Goal: Transaction & Acquisition: Book appointment/travel/reservation

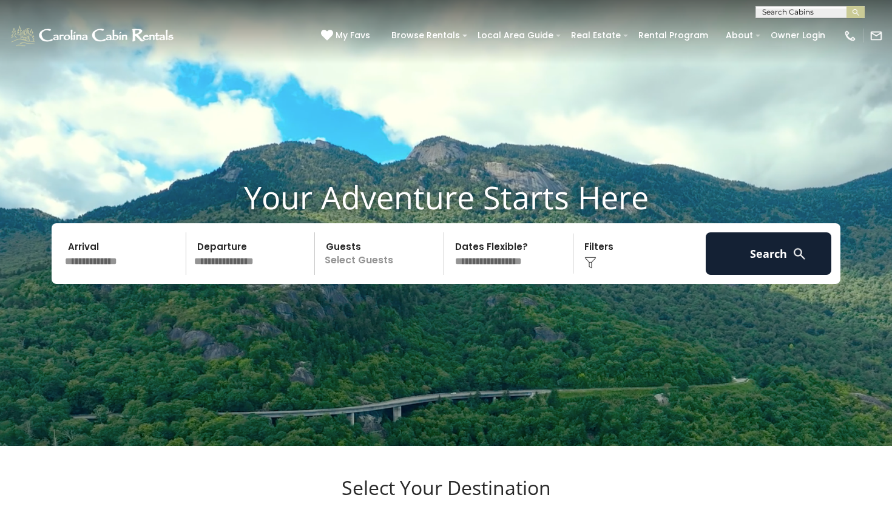
click at [770, 12] on input "text" at bounding box center [809, 14] width 106 height 12
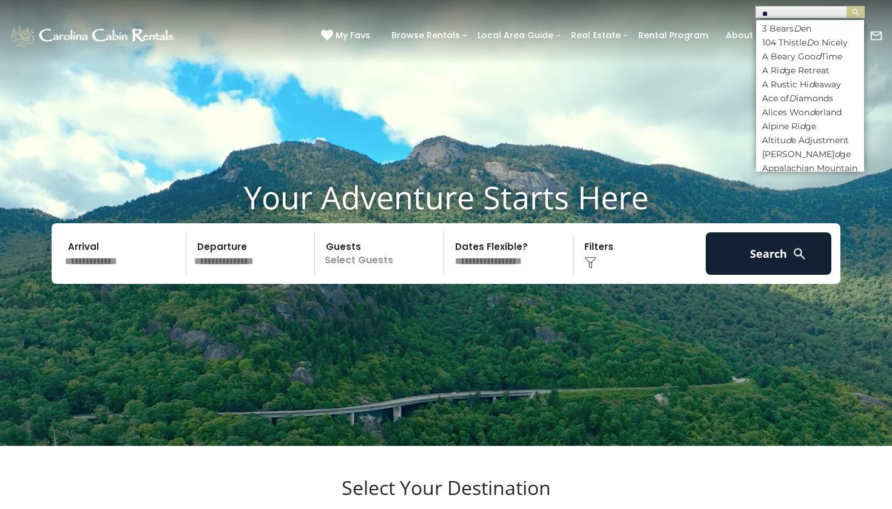
type input "***"
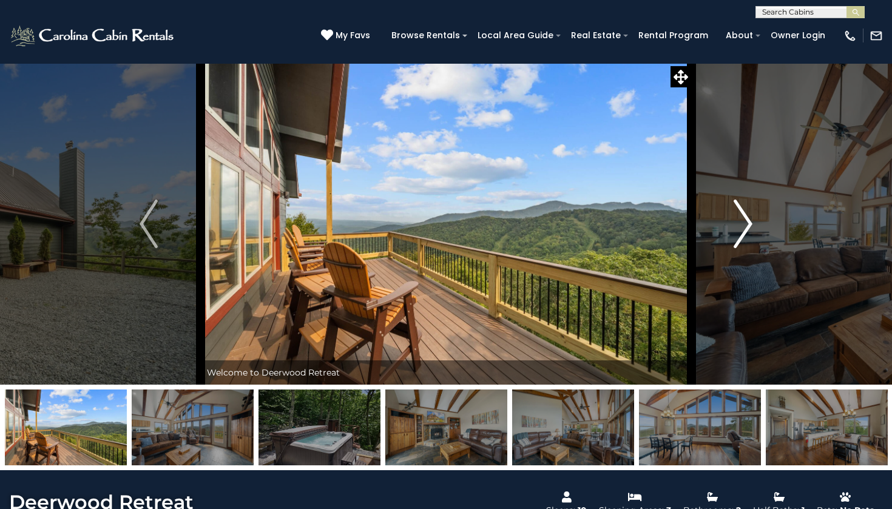
click at [745, 227] on img "Next" at bounding box center [743, 224] width 18 height 49
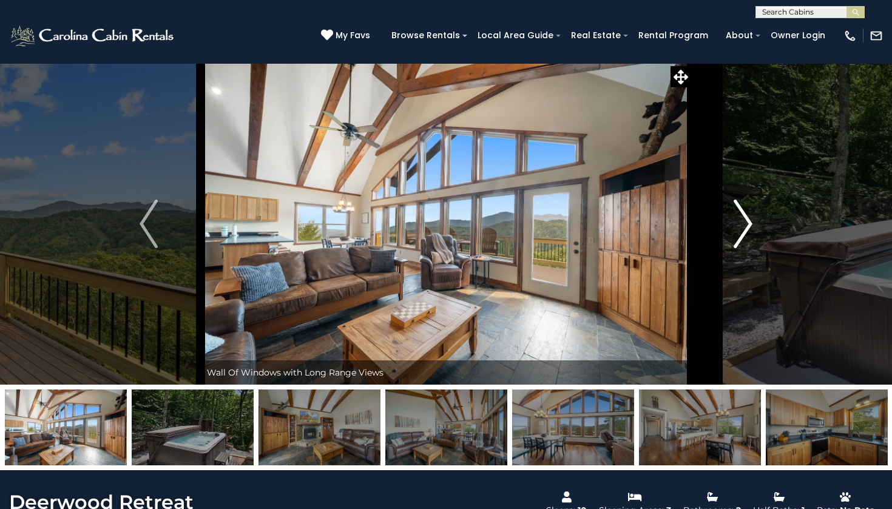
click at [742, 226] on img "Next" at bounding box center [743, 224] width 18 height 49
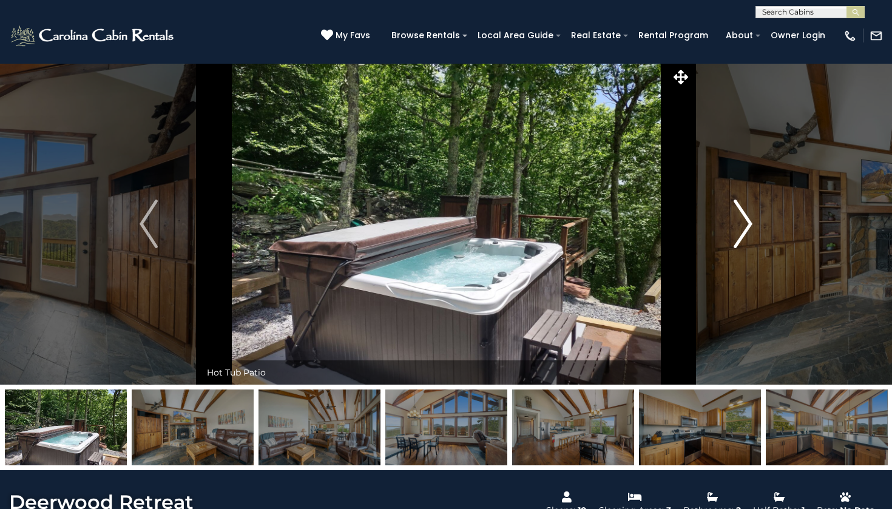
click at [742, 226] on img "Next" at bounding box center [743, 224] width 18 height 49
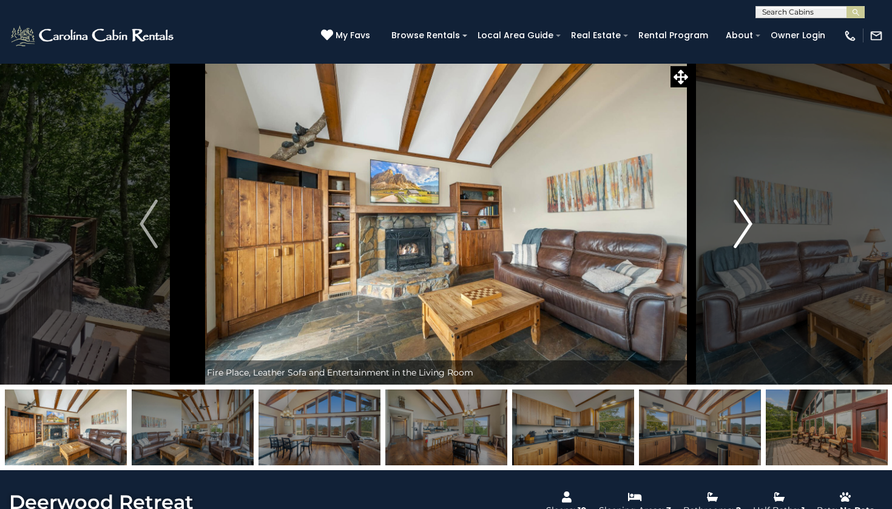
click at [742, 226] on img "Next" at bounding box center [743, 224] width 18 height 49
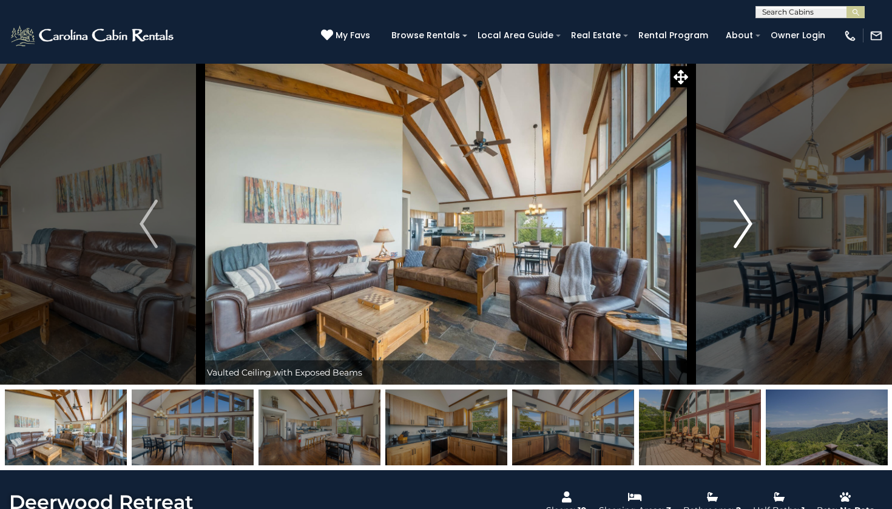
click at [742, 226] on img "Next" at bounding box center [743, 224] width 18 height 49
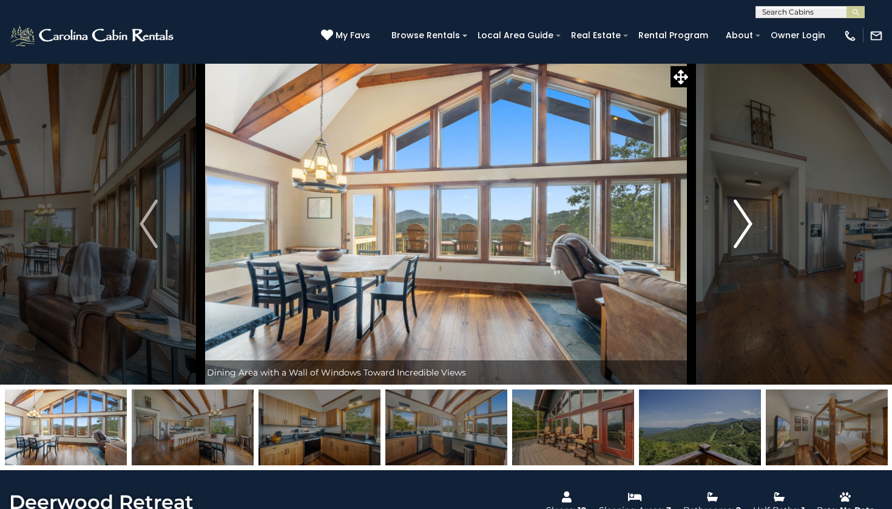
click at [751, 219] on img "Next" at bounding box center [743, 224] width 18 height 49
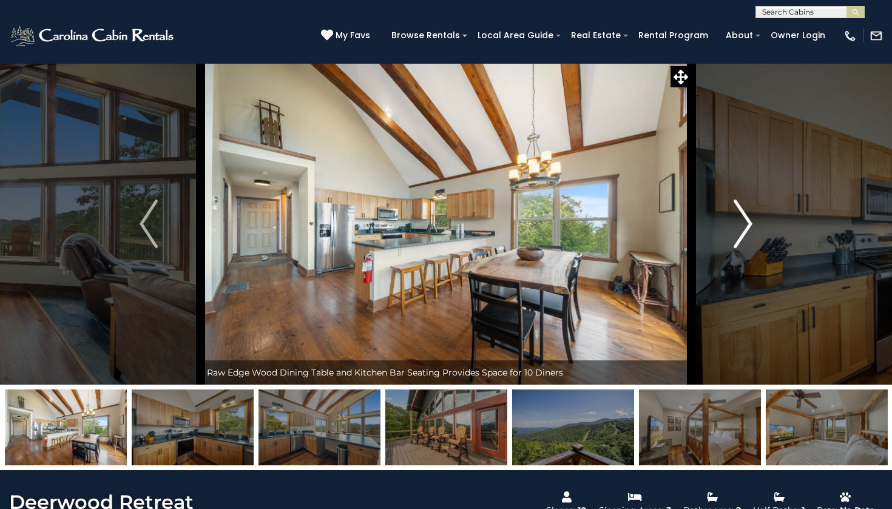
click at [751, 220] on img "Next" at bounding box center [743, 224] width 18 height 49
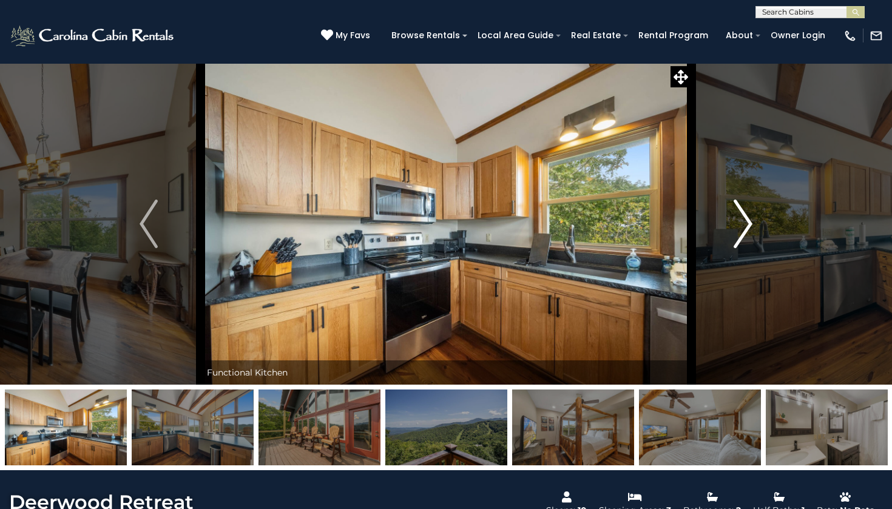
click at [747, 221] on img "Next" at bounding box center [743, 224] width 18 height 49
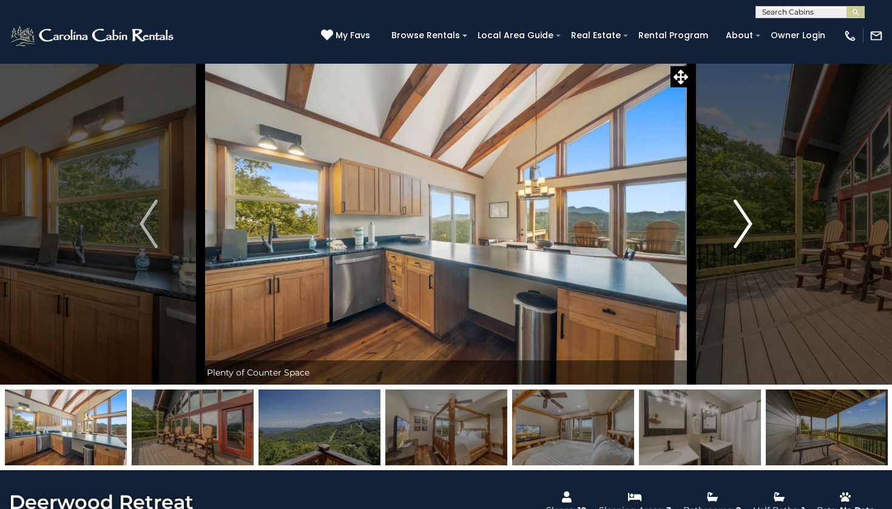
click at [748, 223] on img "Next" at bounding box center [743, 224] width 18 height 49
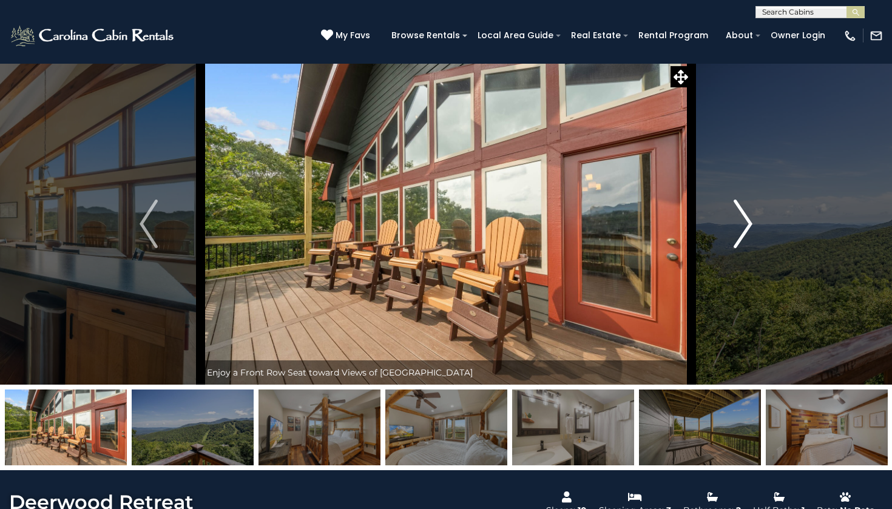
click at [748, 223] on img "Next" at bounding box center [743, 224] width 18 height 49
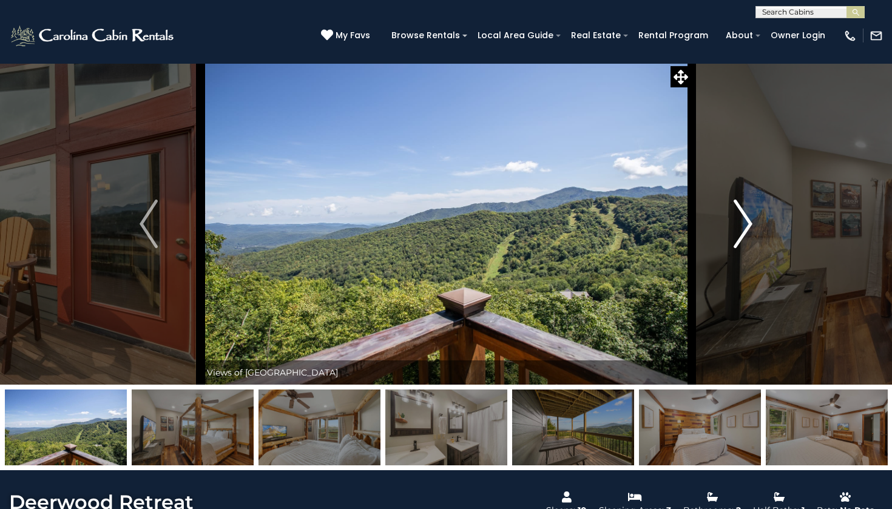
click at [745, 223] on img "Next" at bounding box center [743, 224] width 18 height 49
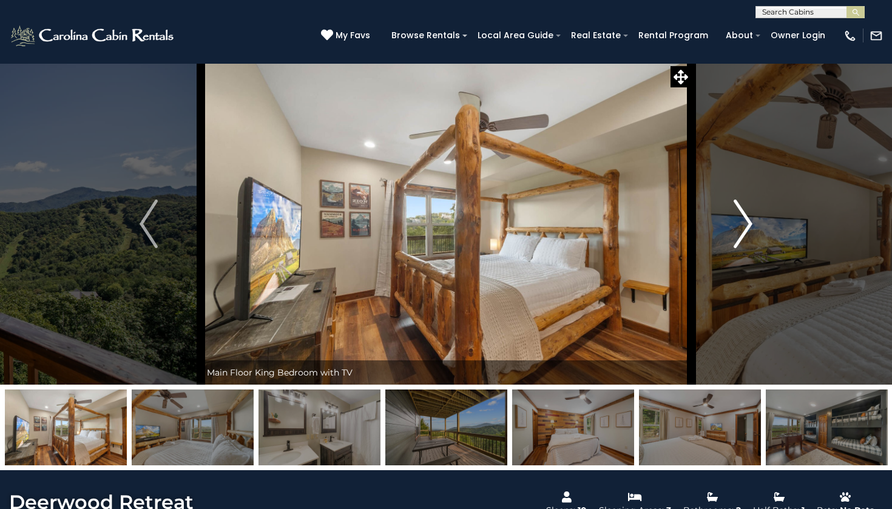
click at [745, 224] on img "Next" at bounding box center [743, 224] width 18 height 49
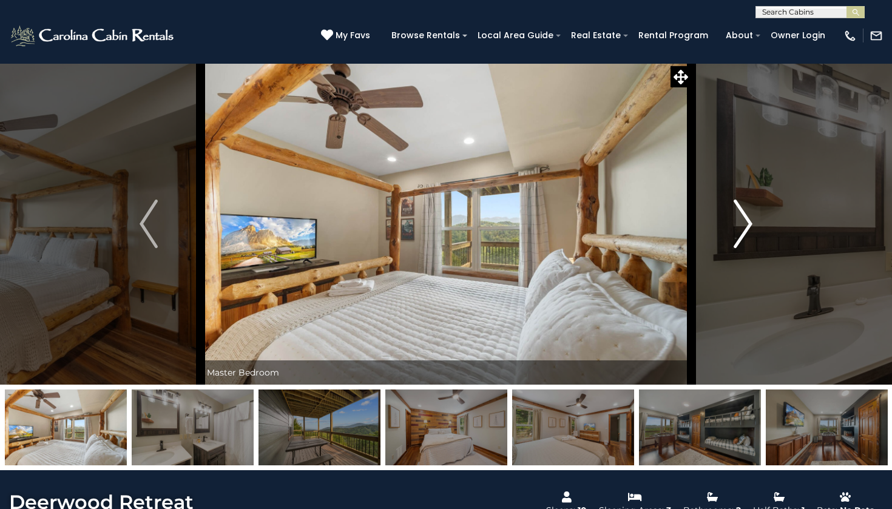
click at [745, 224] on img "Next" at bounding box center [743, 224] width 18 height 49
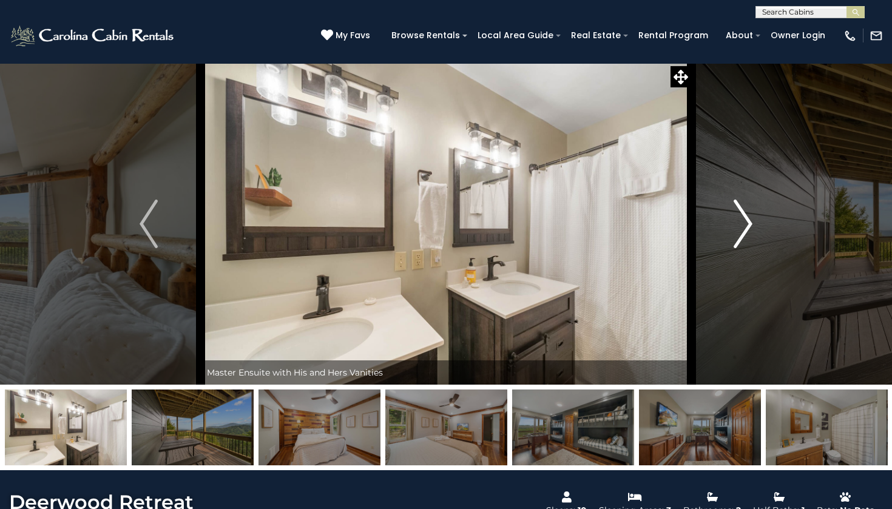
click at [745, 224] on img "Next" at bounding box center [743, 224] width 18 height 49
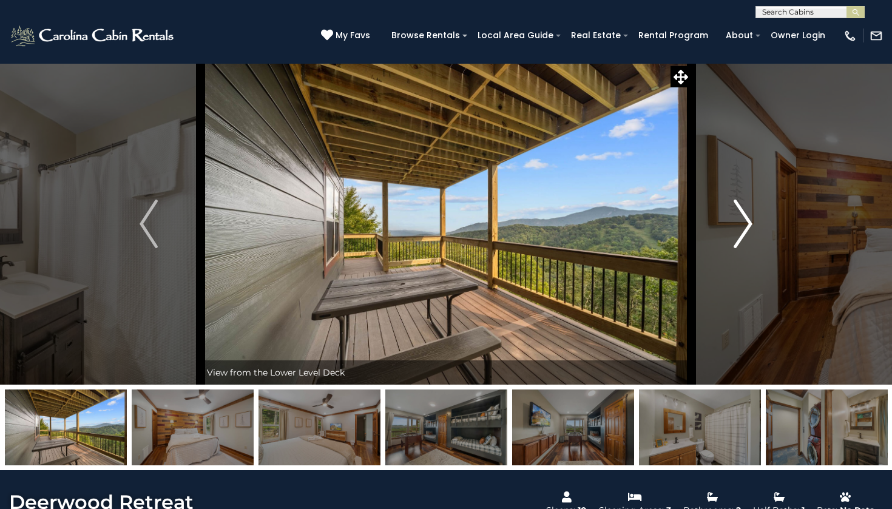
click at [741, 224] on img "Next" at bounding box center [743, 224] width 18 height 49
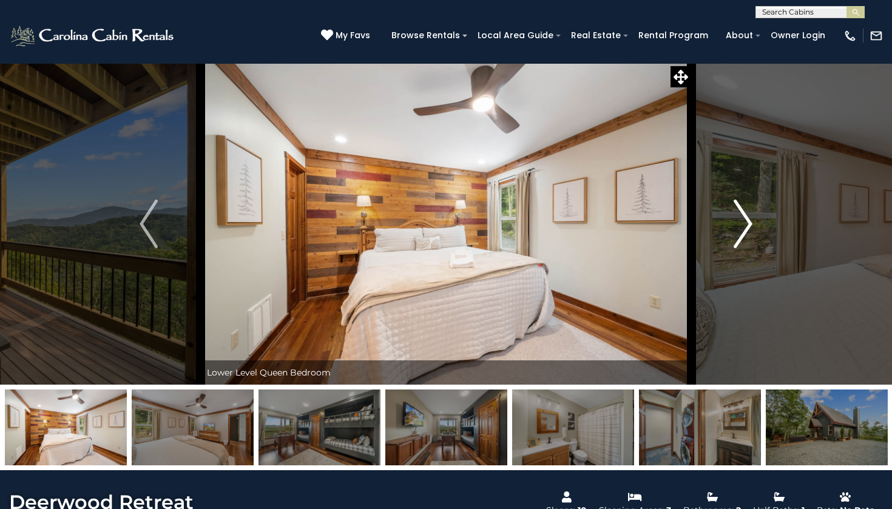
click at [741, 225] on img "Next" at bounding box center [743, 224] width 18 height 49
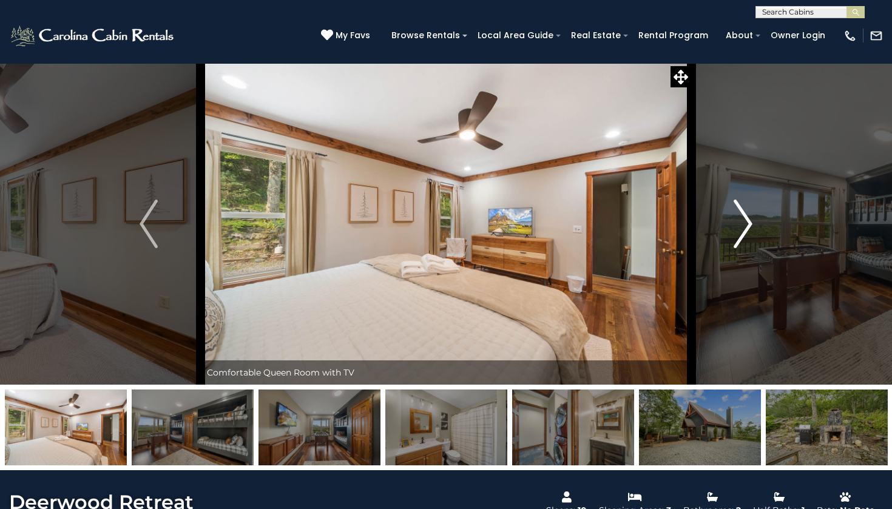
click at [741, 225] on img "Next" at bounding box center [743, 224] width 18 height 49
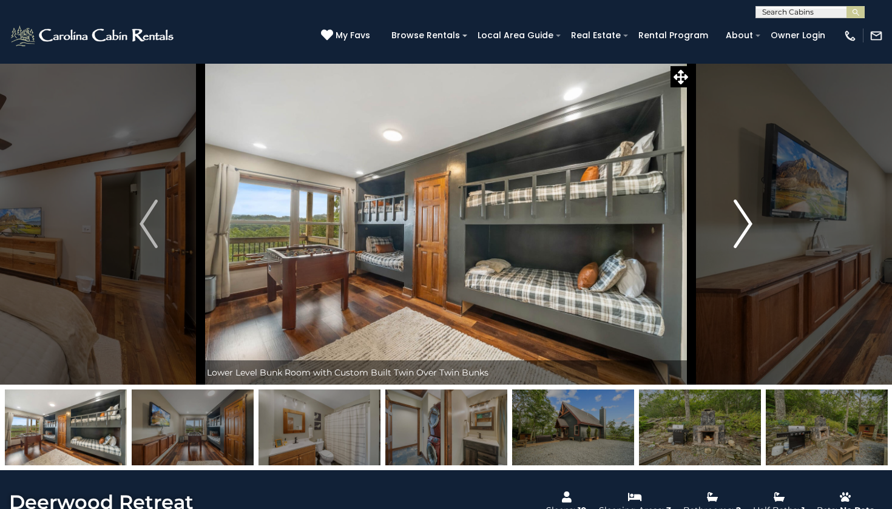
click at [748, 222] on img "Next" at bounding box center [743, 224] width 18 height 49
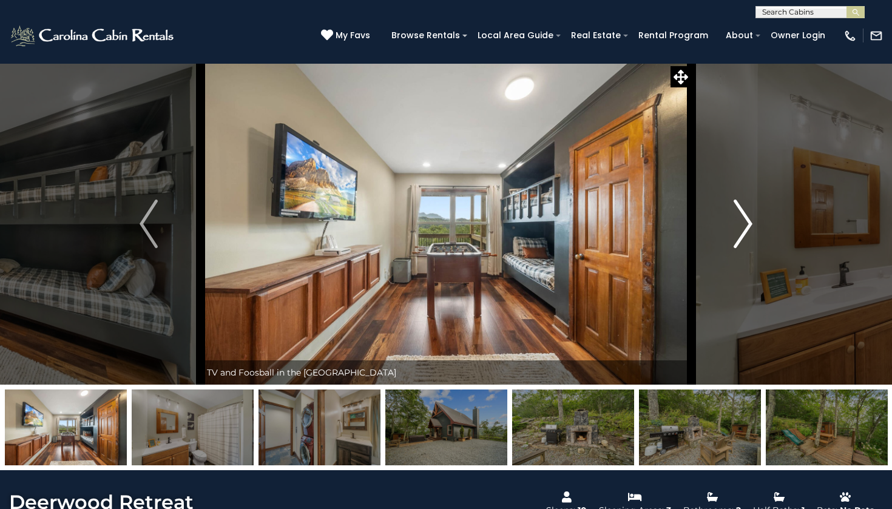
click at [739, 228] on img "Next" at bounding box center [743, 224] width 18 height 49
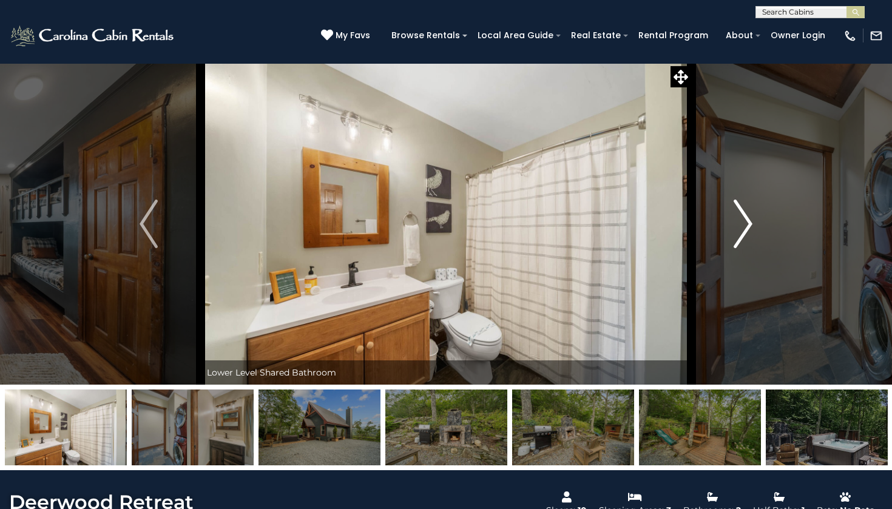
click at [747, 227] on img "Next" at bounding box center [743, 224] width 18 height 49
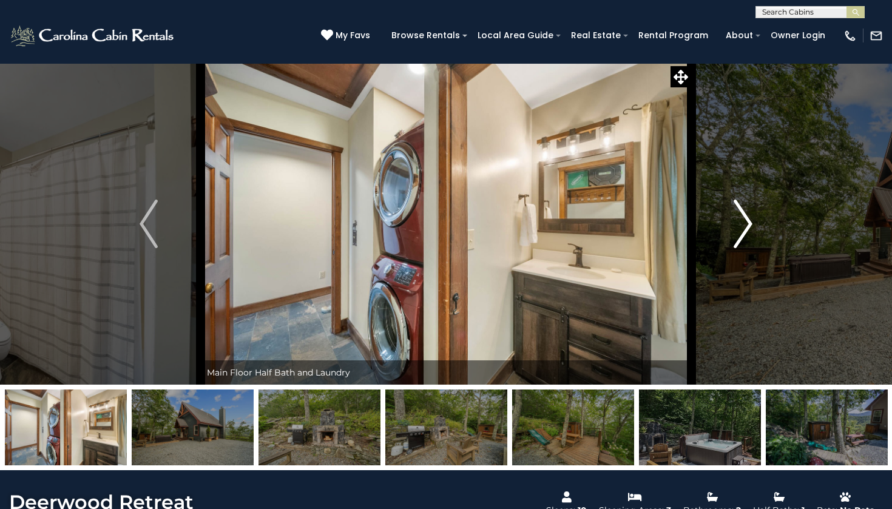
click at [747, 227] on img "Next" at bounding box center [743, 224] width 18 height 49
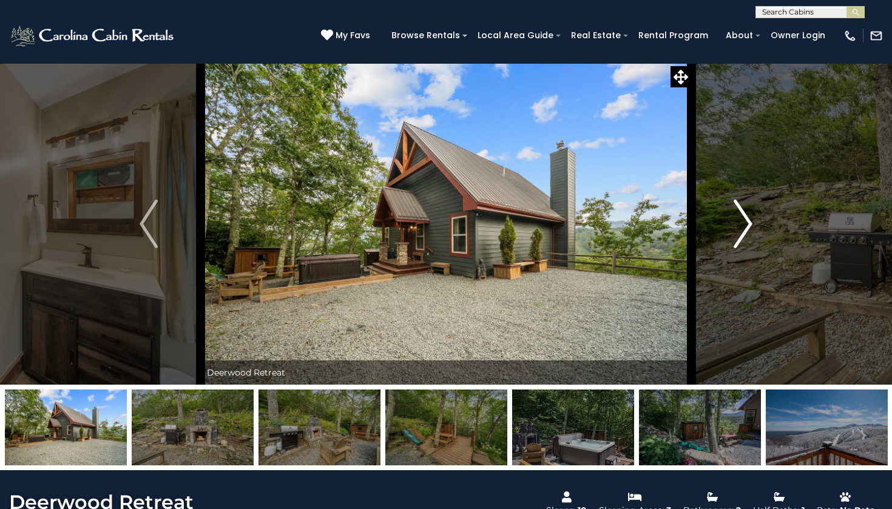
click at [747, 227] on img "Next" at bounding box center [743, 224] width 18 height 49
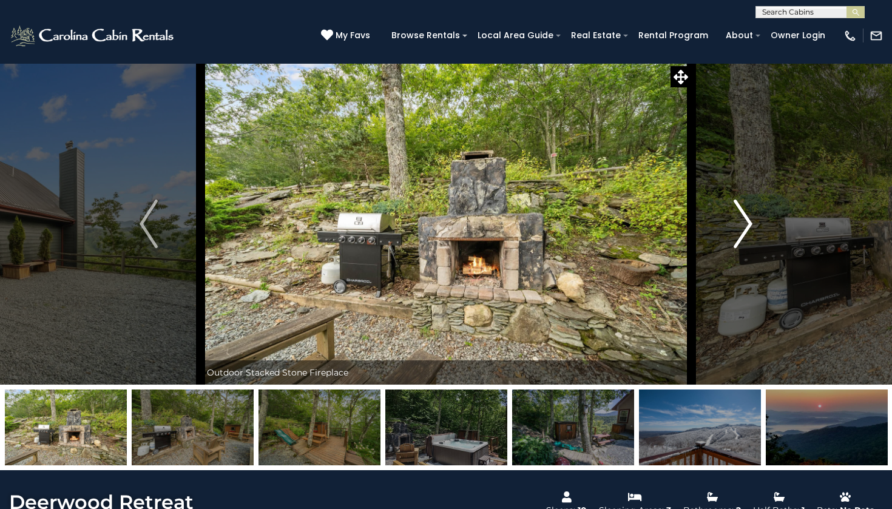
click at [747, 228] on img "Next" at bounding box center [743, 224] width 18 height 49
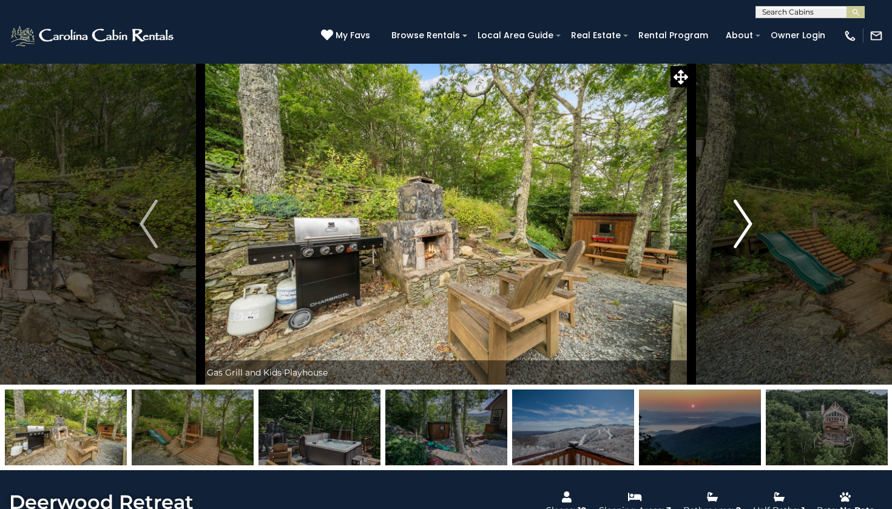
click at [747, 228] on img "Next" at bounding box center [743, 224] width 18 height 49
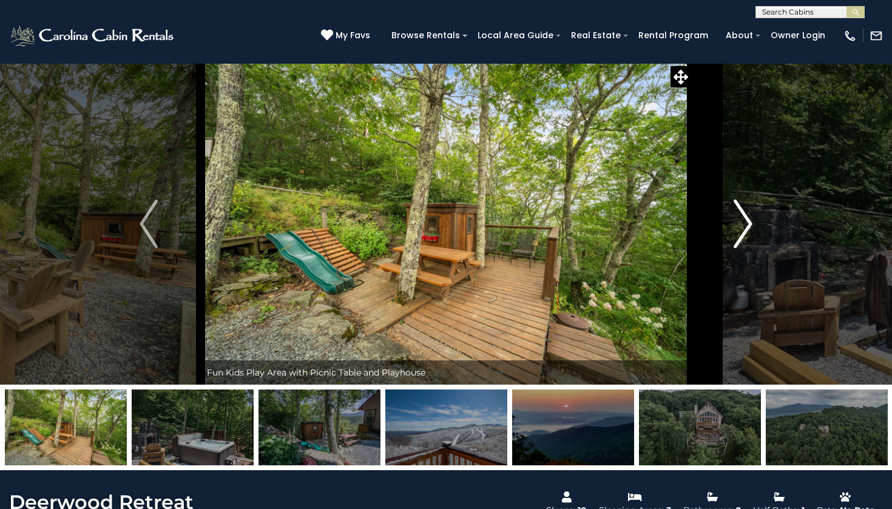
click at [747, 228] on img "Next" at bounding box center [743, 224] width 18 height 49
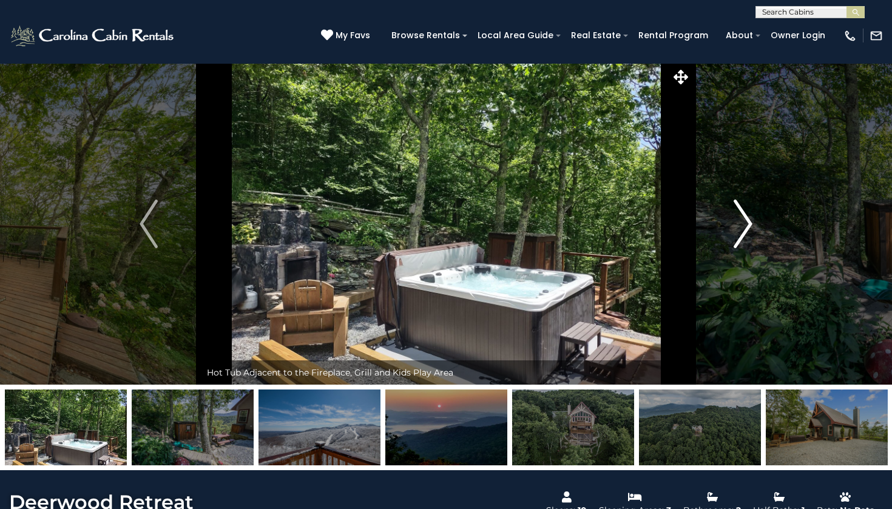
click at [747, 228] on img "Next" at bounding box center [743, 224] width 18 height 49
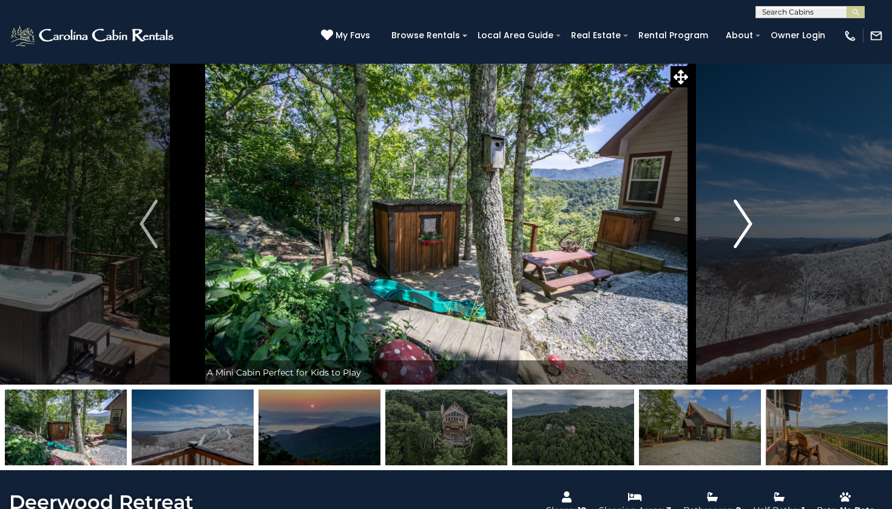
click at [747, 228] on img "Next" at bounding box center [743, 224] width 18 height 49
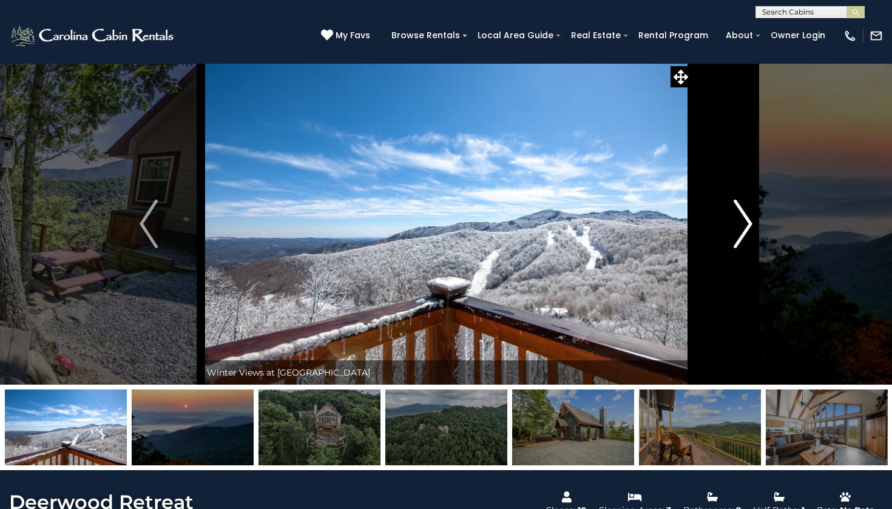
click at [747, 228] on img "Next" at bounding box center [743, 224] width 18 height 49
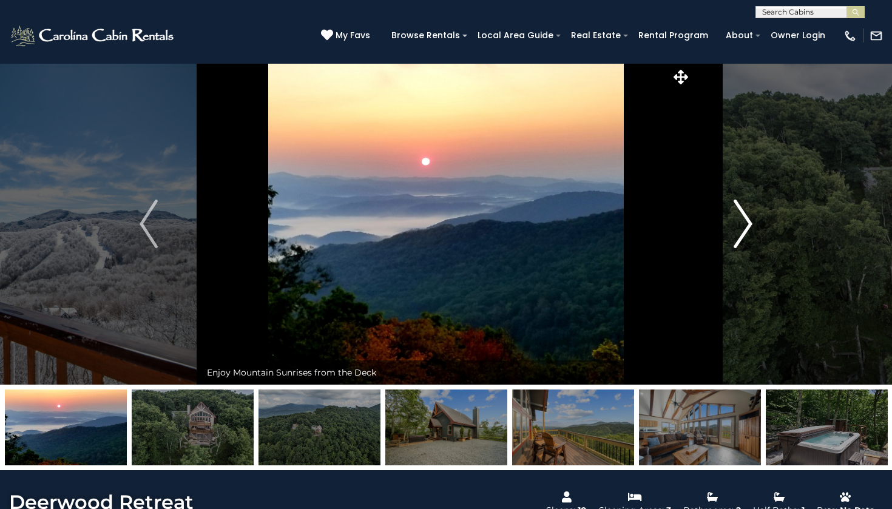
click at [747, 228] on img "Next" at bounding box center [743, 224] width 18 height 49
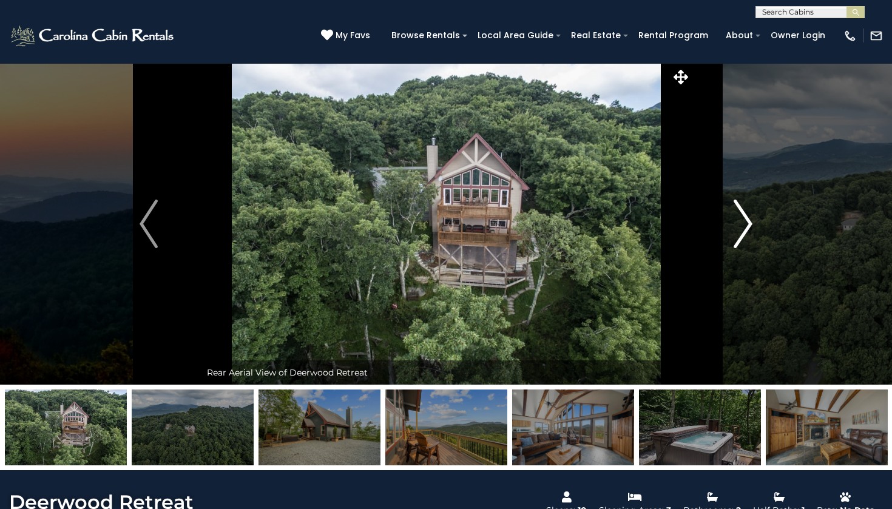
click at [747, 228] on img "Next" at bounding box center [743, 224] width 18 height 49
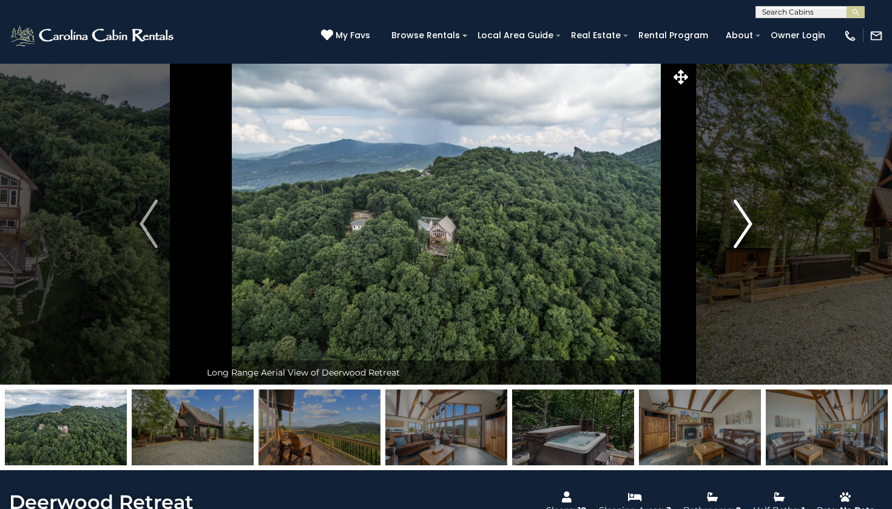
click at [747, 228] on img "Next" at bounding box center [743, 224] width 18 height 49
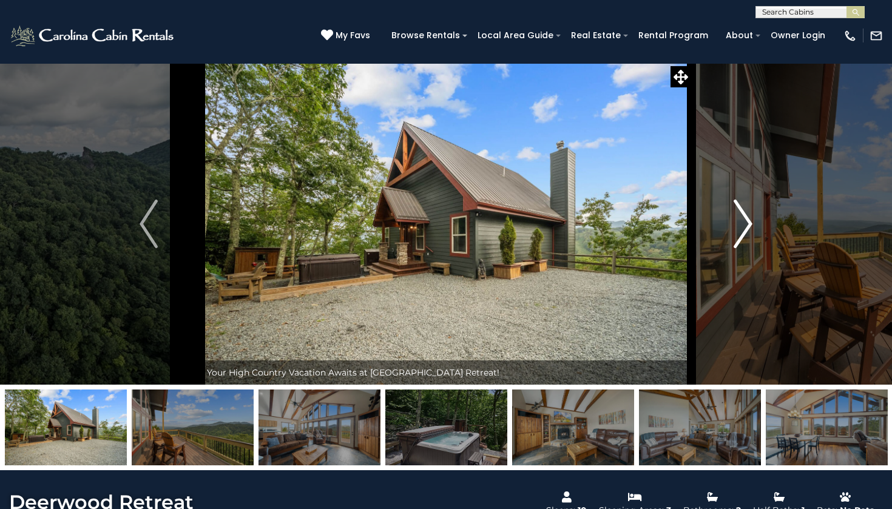
click at [747, 228] on img "Next" at bounding box center [743, 224] width 18 height 49
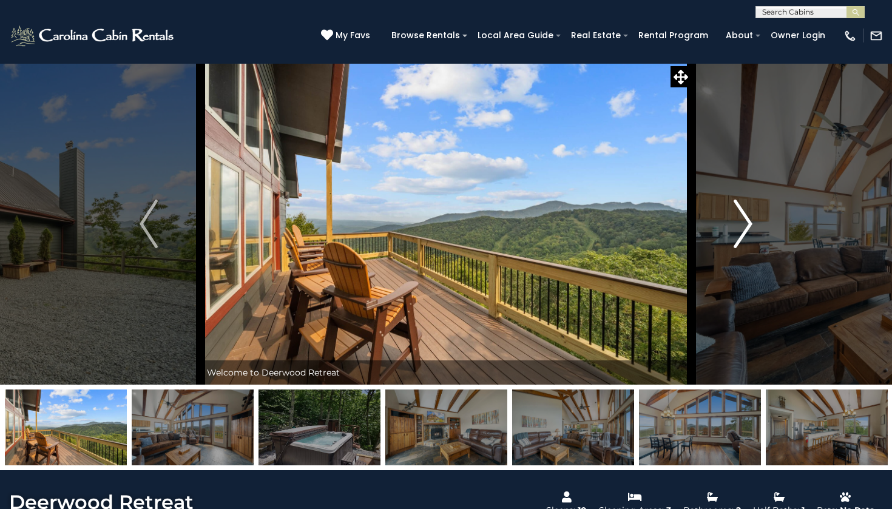
click at [747, 228] on img "Next" at bounding box center [743, 224] width 18 height 49
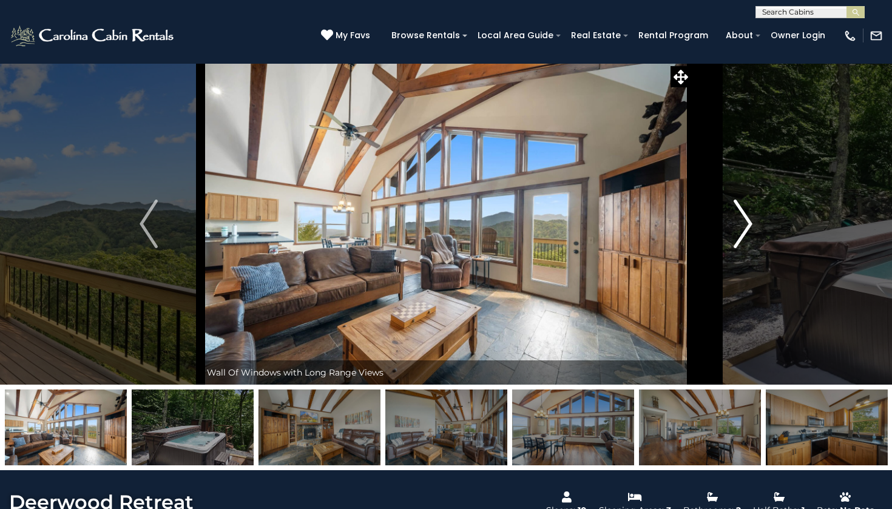
click at [747, 228] on img "Next" at bounding box center [743, 224] width 18 height 49
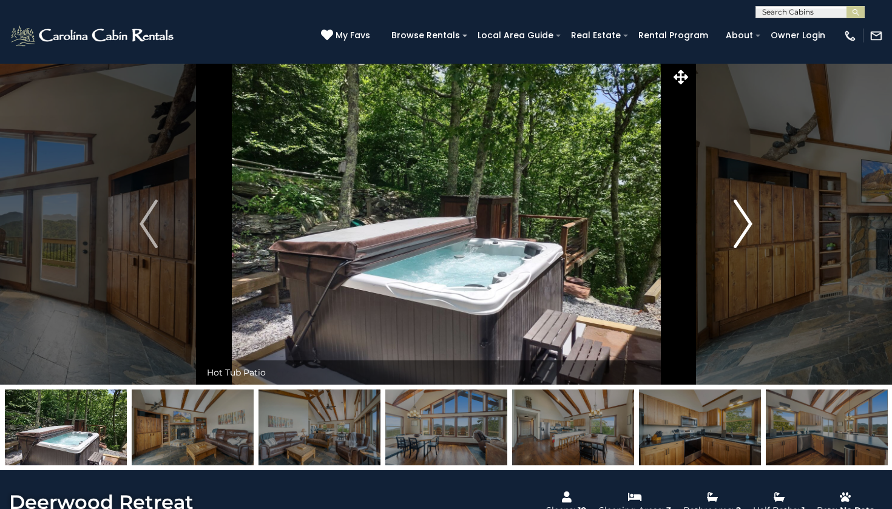
click at [747, 228] on img "Next" at bounding box center [743, 224] width 18 height 49
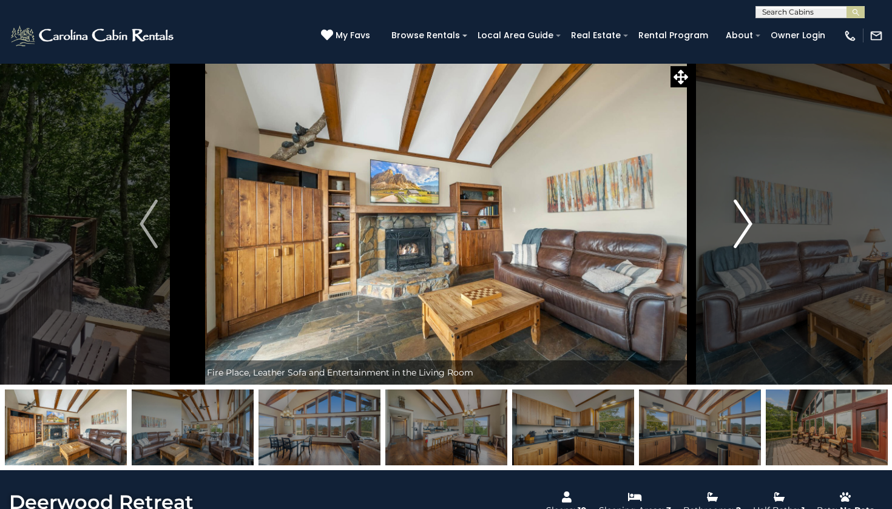
click at [747, 228] on img "Next" at bounding box center [743, 224] width 18 height 49
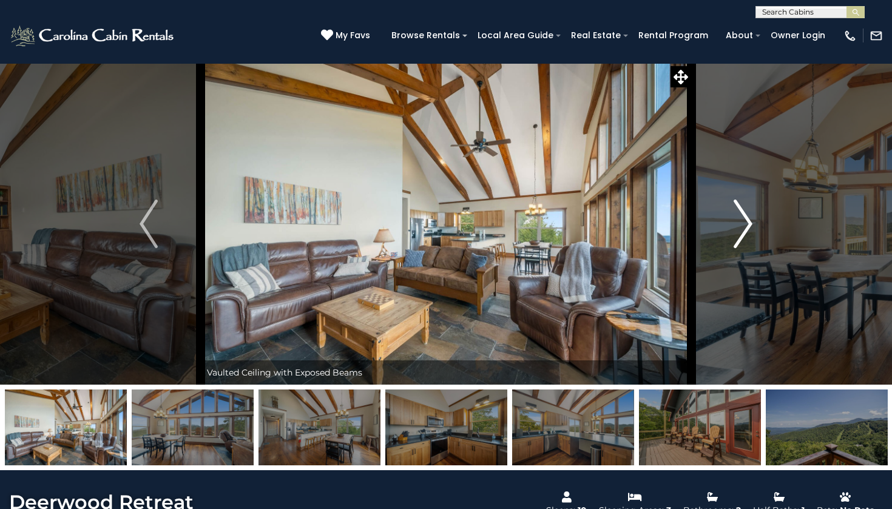
click at [747, 228] on img "Next" at bounding box center [743, 224] width 18 height 49
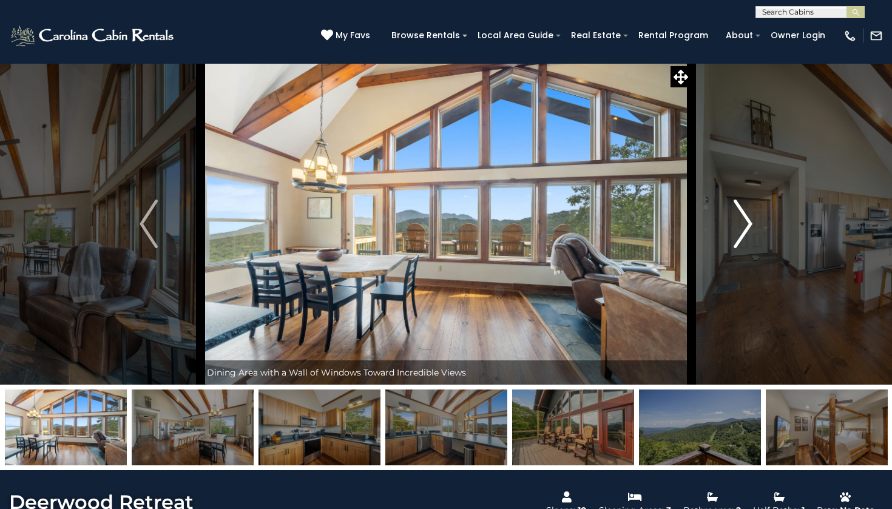
click at [747, 228] on img "Next" at bounding box center [743, 224] width 18 height 49
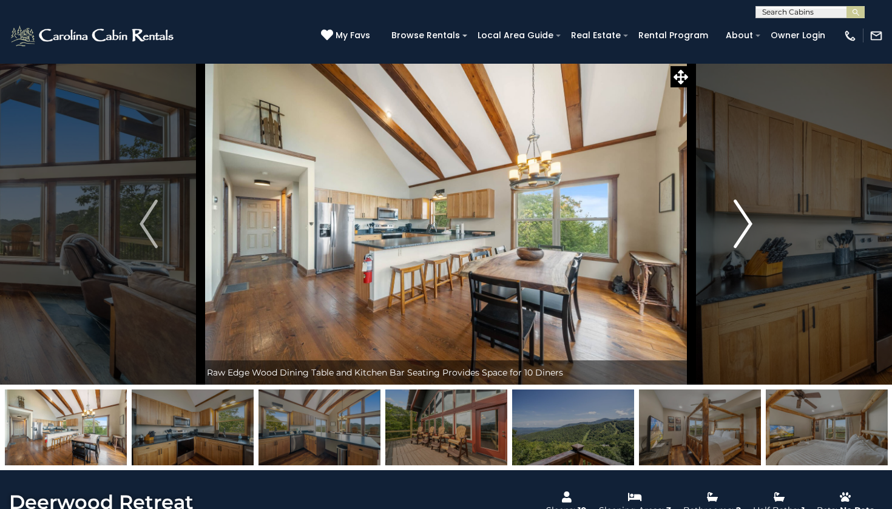
click at [747, 228] on img "Next" at bounding box center [743, 224] width 18 height 49
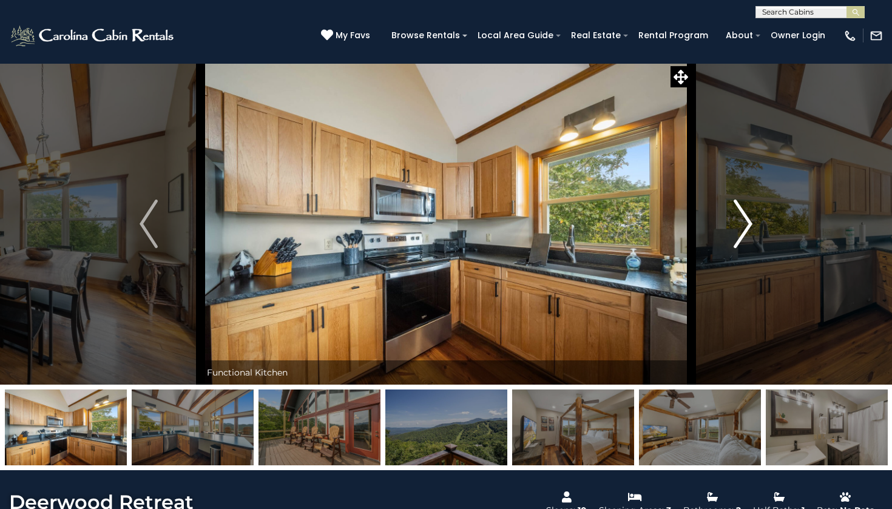
click at [747, 228] on img "Next" at bounding box center [743, 224] width 18 height 49
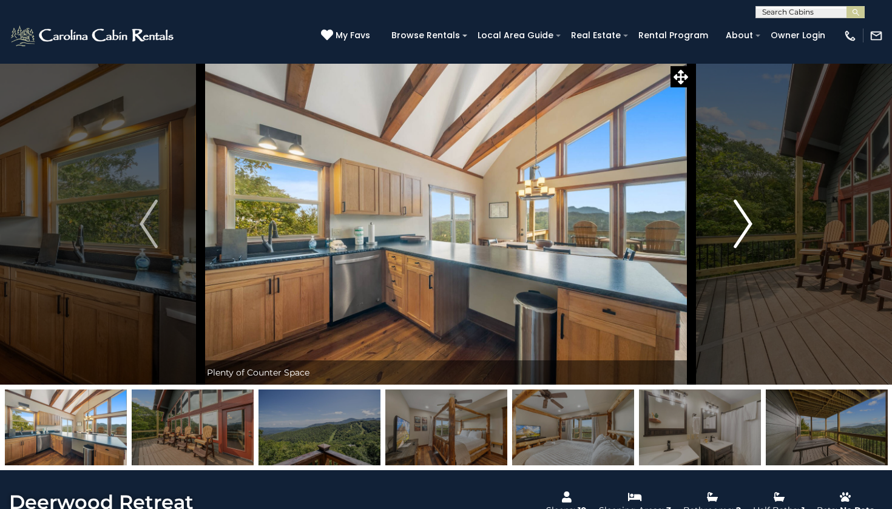
click at [747, 228] on img "Next" at bounding box center [743, 224] width 18 height 49
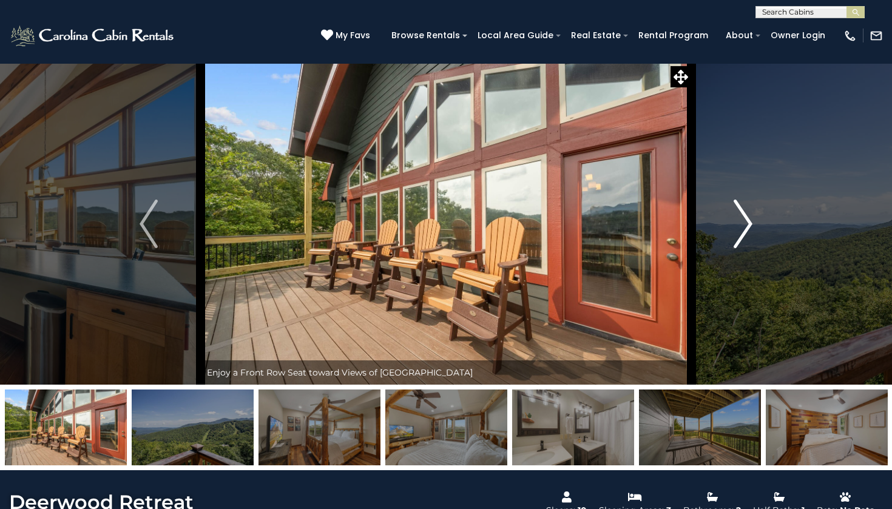
click at [747, 228] on img "Next" at bounding box center [743, 224] width 18 height 49
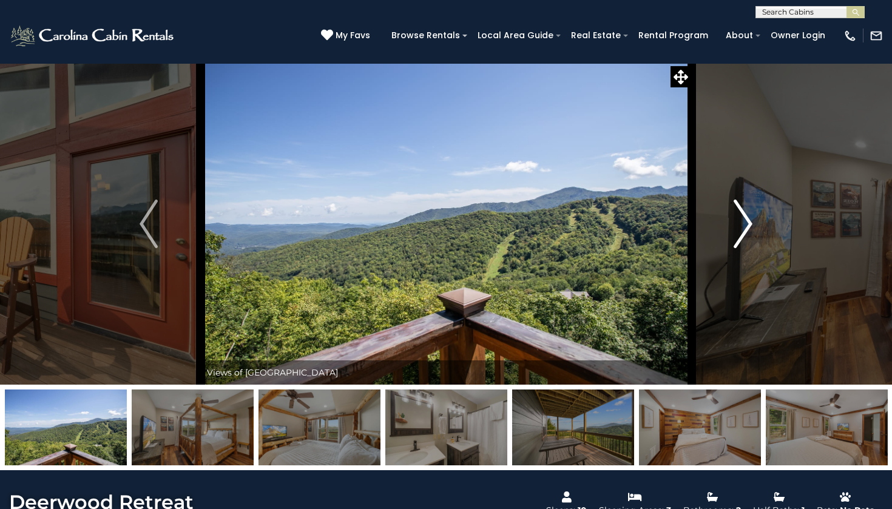
click at [747, 228] on img "Next" at bounding box center [743, 224] width 18 height 49
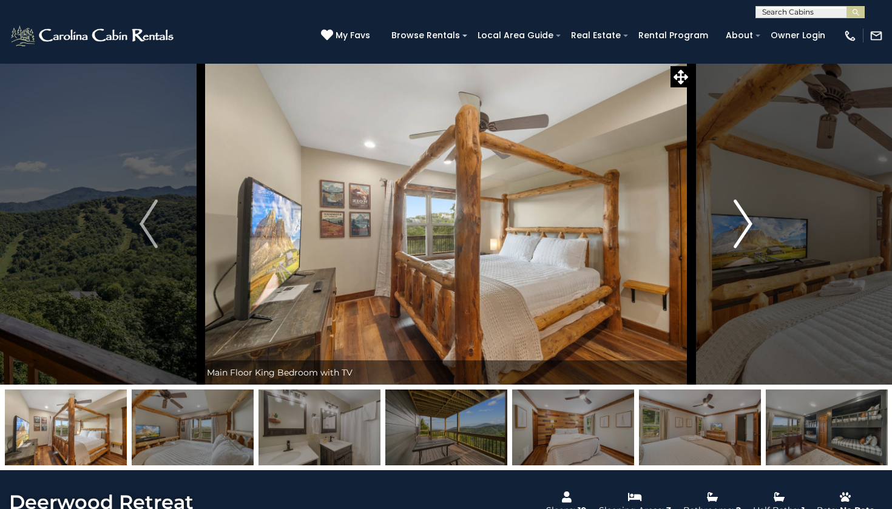
click at [747, 228] on img "Next" at bounding box center [743, 224] width 18 height 49
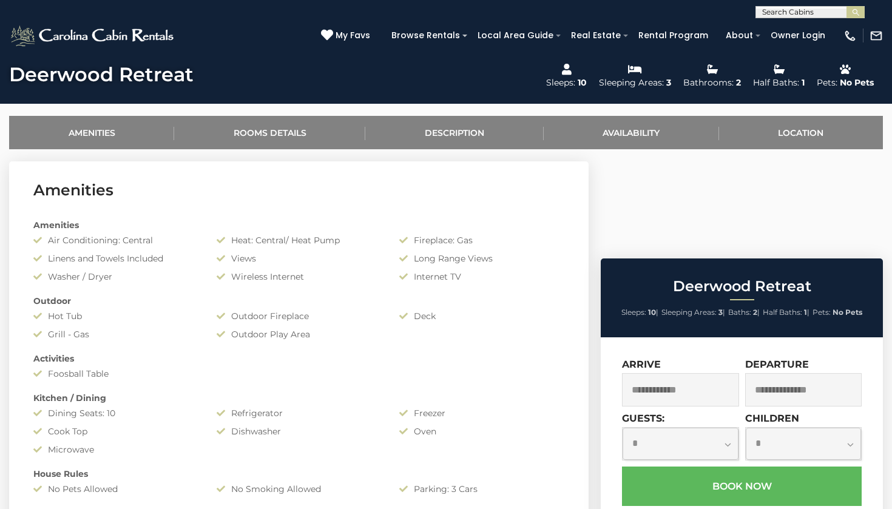
scroll to position [439, 0]
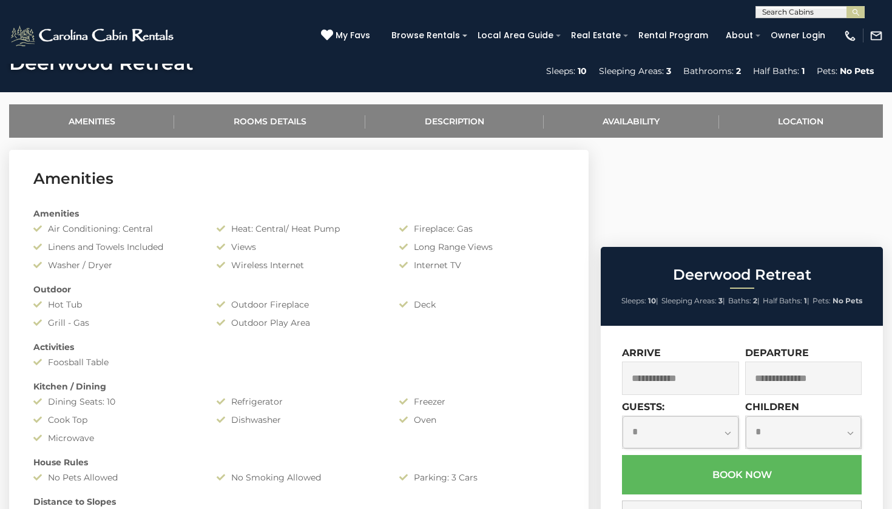
drag, startPoint x: 229, startPoint y: 247, endPoint x: 263, endPoint y: 245, distance: 34.6
click at [263, 245] on div "Views" at bounding box center [298, 247] width 183 height 12
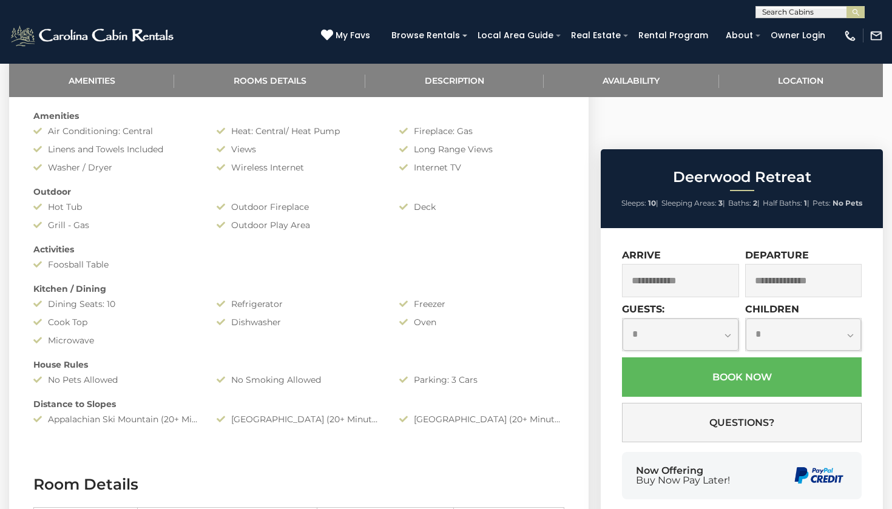
scroll to position [539, 0]
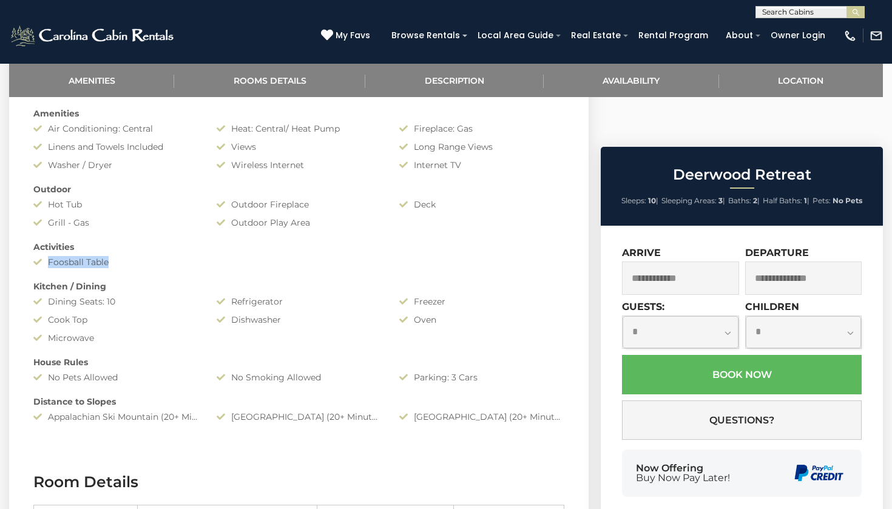
drag, startPoint x: 33, startPoint y: 261, endPoint x: 135, endPoint y: 269, distance: 102.8
click at [135, 269] on div "Amenities Air Conditioning: Central Heat: Central/ Heat Pump Fireplace: Gas Lin…" at bounding box center [298, 265] width 549 height 328
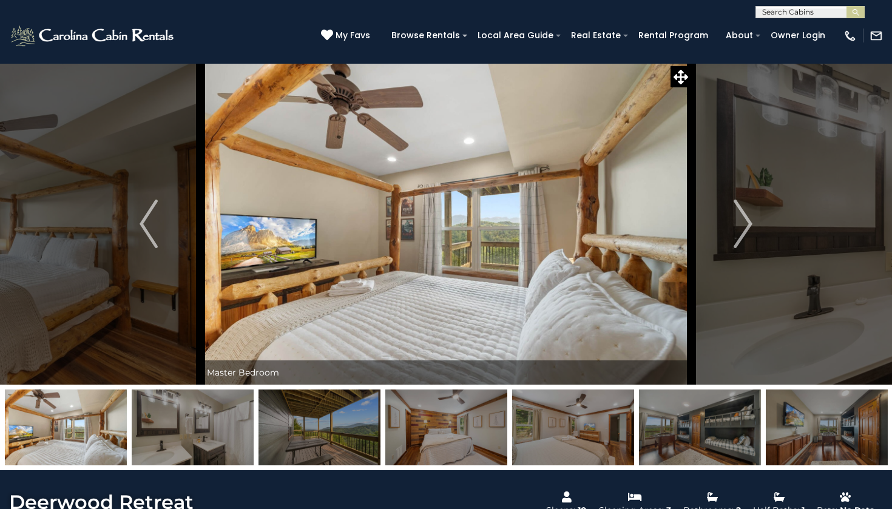
scroll to position [0, 0]
click at [742, 221] on img "Next" at bounding box center [743, 224] width 18 height 49
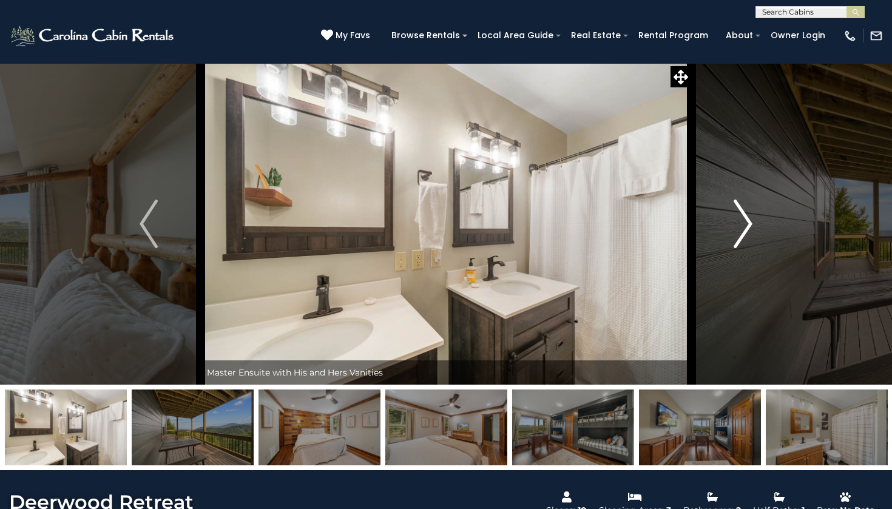
click at [742, 221] on img "Next" at bounding box center [743, 224] width 18 height 49
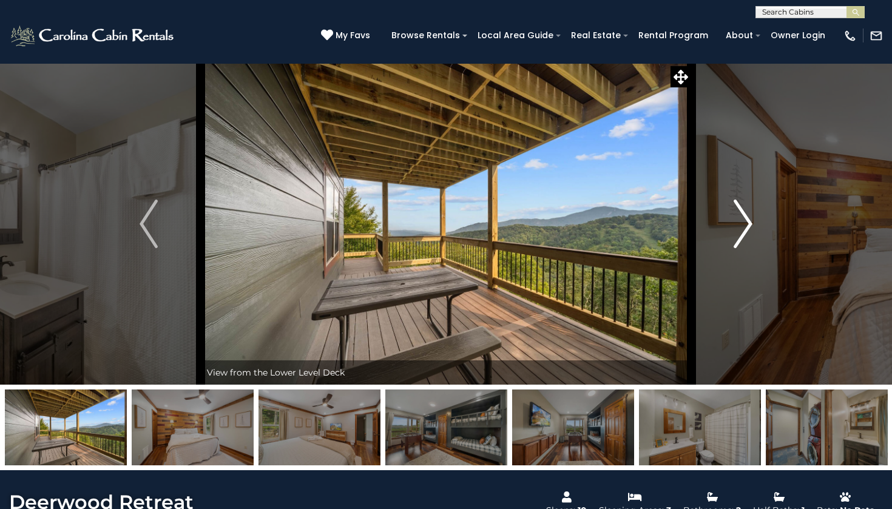
click at [743, 222] on img "Next" at bounding box center [743, 224] width 18 height 49
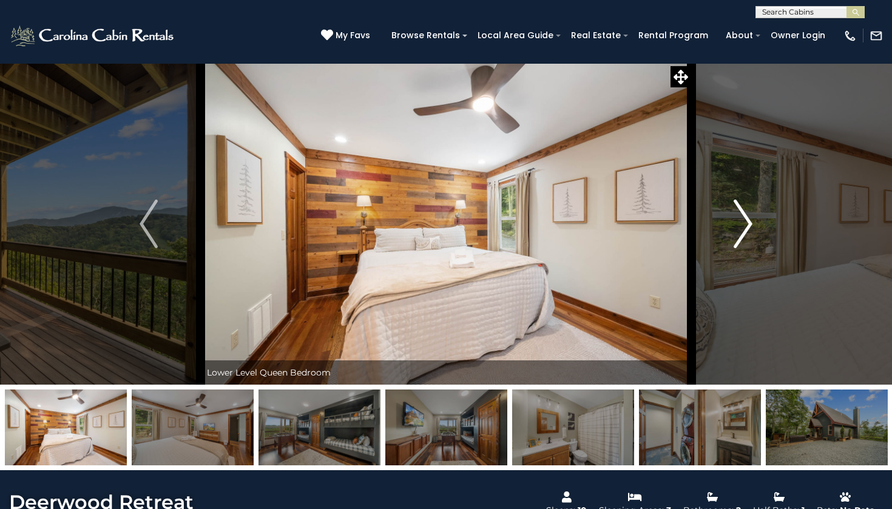
click at [743, 222] on img "Next" at bounding box center [743, 224] width 18 height 49
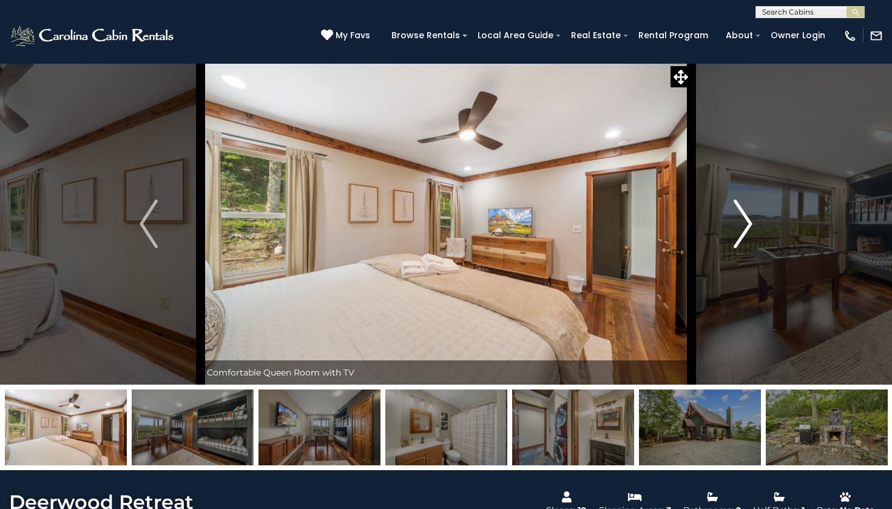
click at [743, 222] on img "Next" at bounding box center [743, 224] width 18 height 49
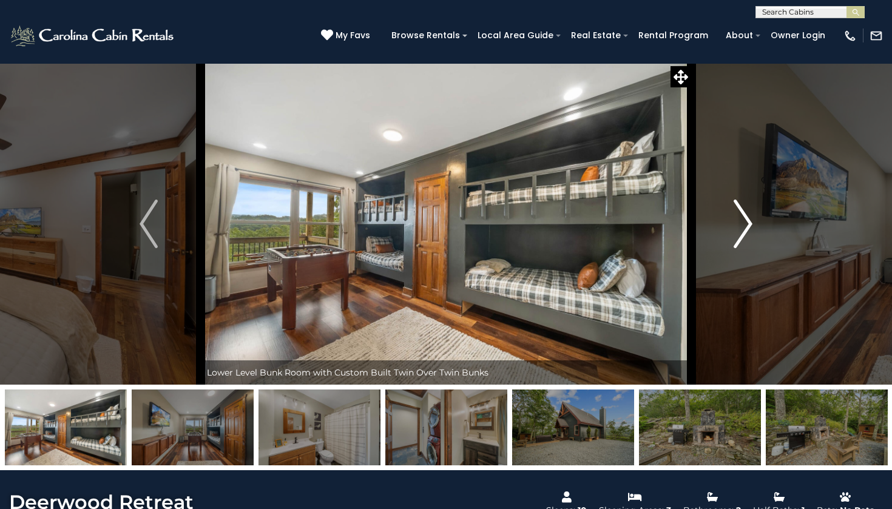
click at [743, 222] on img "Next" at bounding box center [743, 224] width 18 height 49
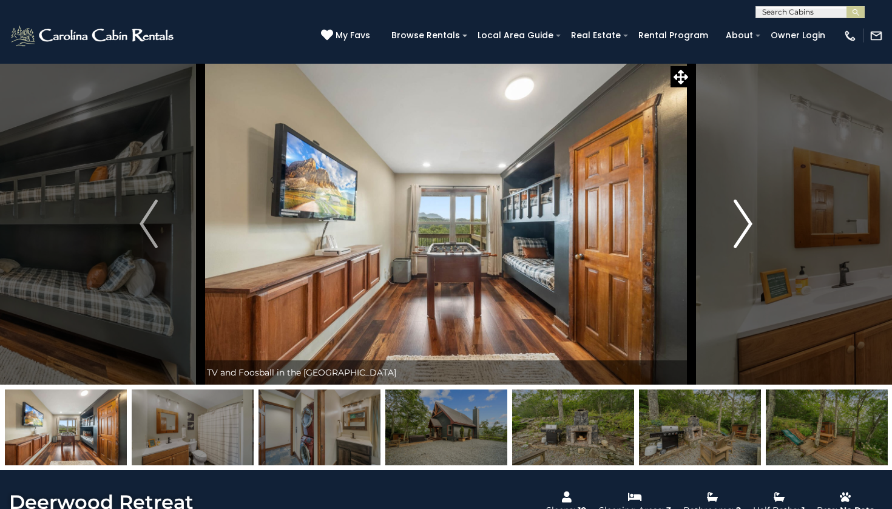
click at [743, 222] on img "Next" at bounding box center [743, 224] width 18 height 49
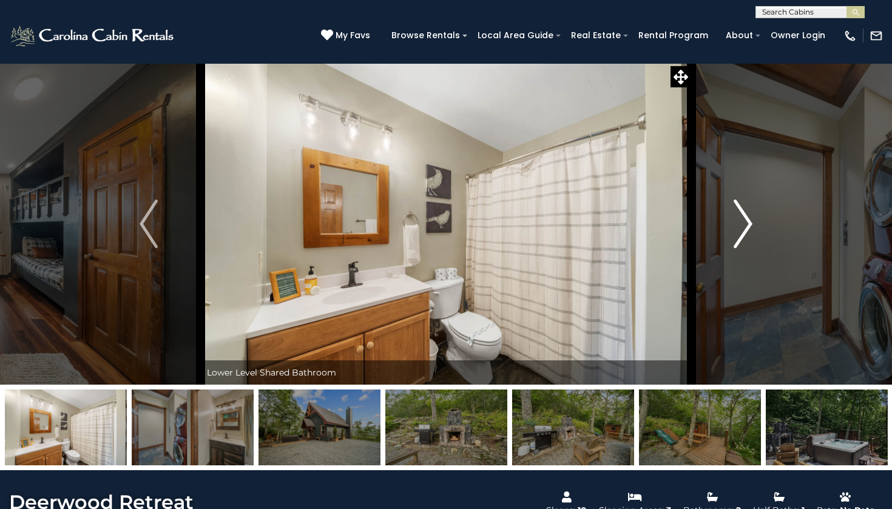
click at [743, 222] on img "Next" at bounding box center [743, 224] width 18 height 49
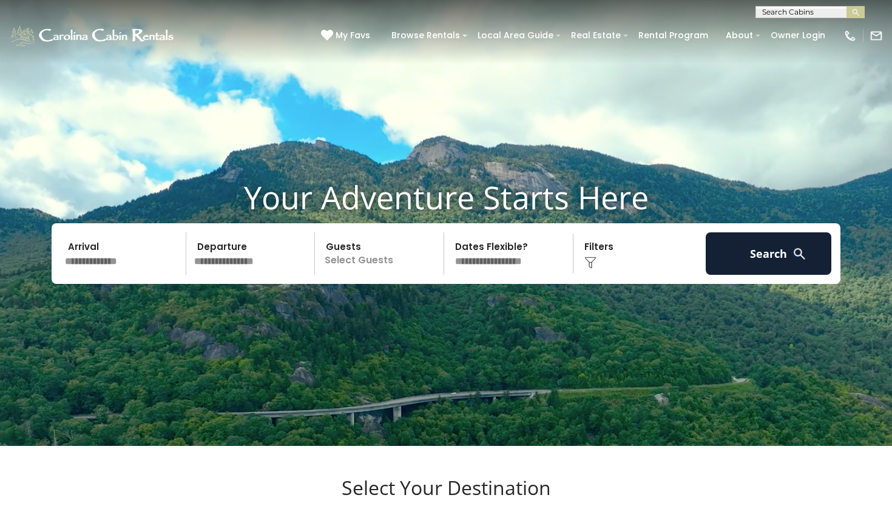
click at [594, 274] on div "Click to Choose" at bounding box center [640, 253] width 126 height 42
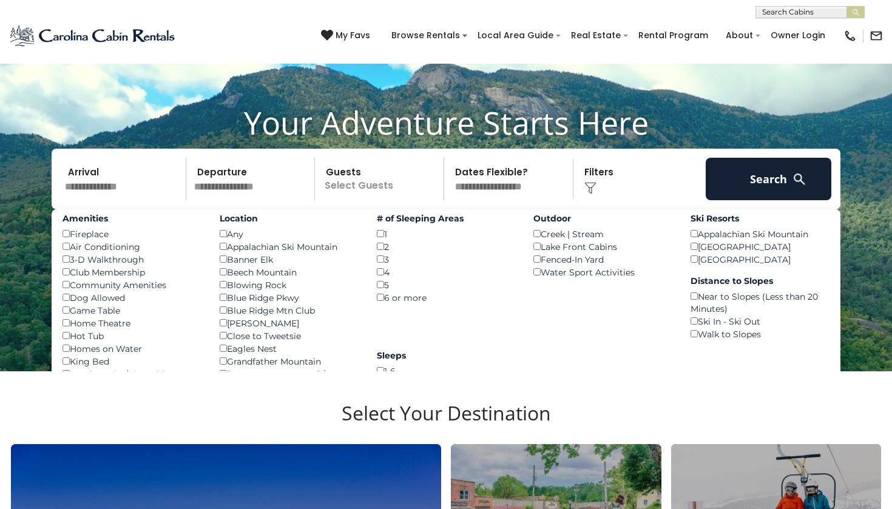
scroll to position [153, 0]
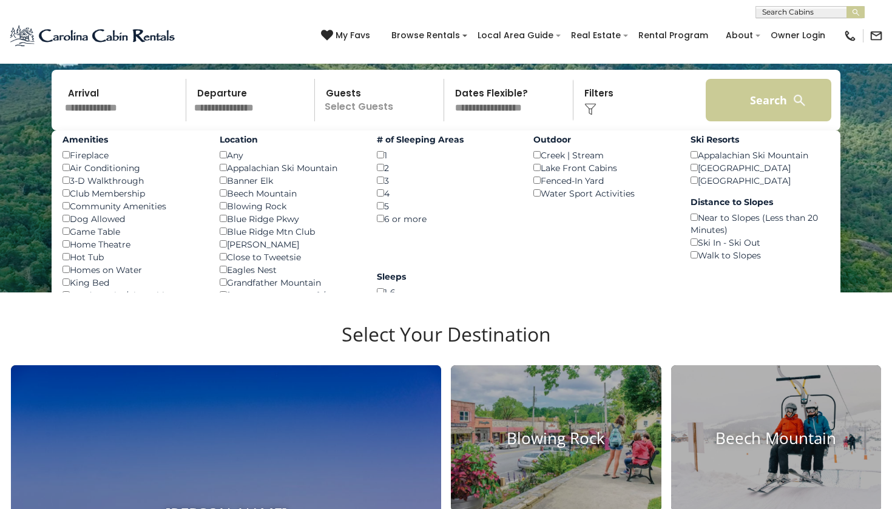
click at [758, 121] on button "Search" at bounding box center [768, 100] width 126 height 42
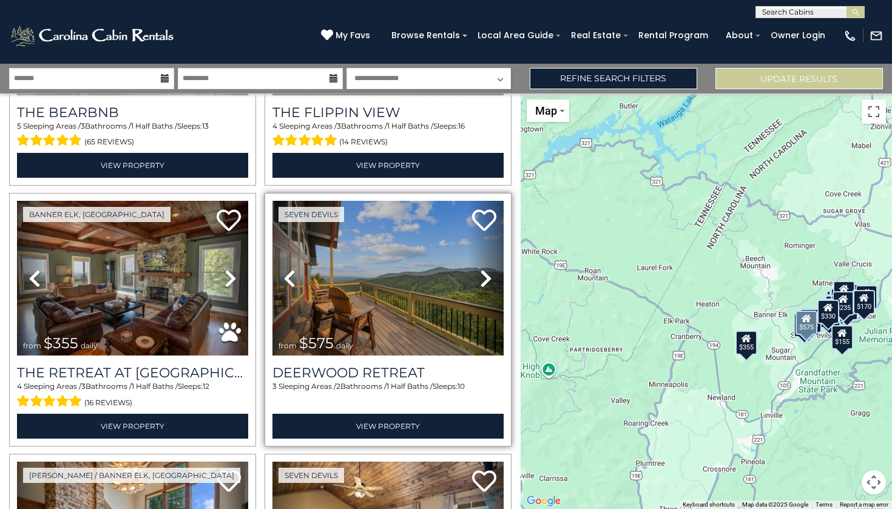
scroll to position [212, 0]
